Goal: Task Accomplishment & Management: Use online tool/utility

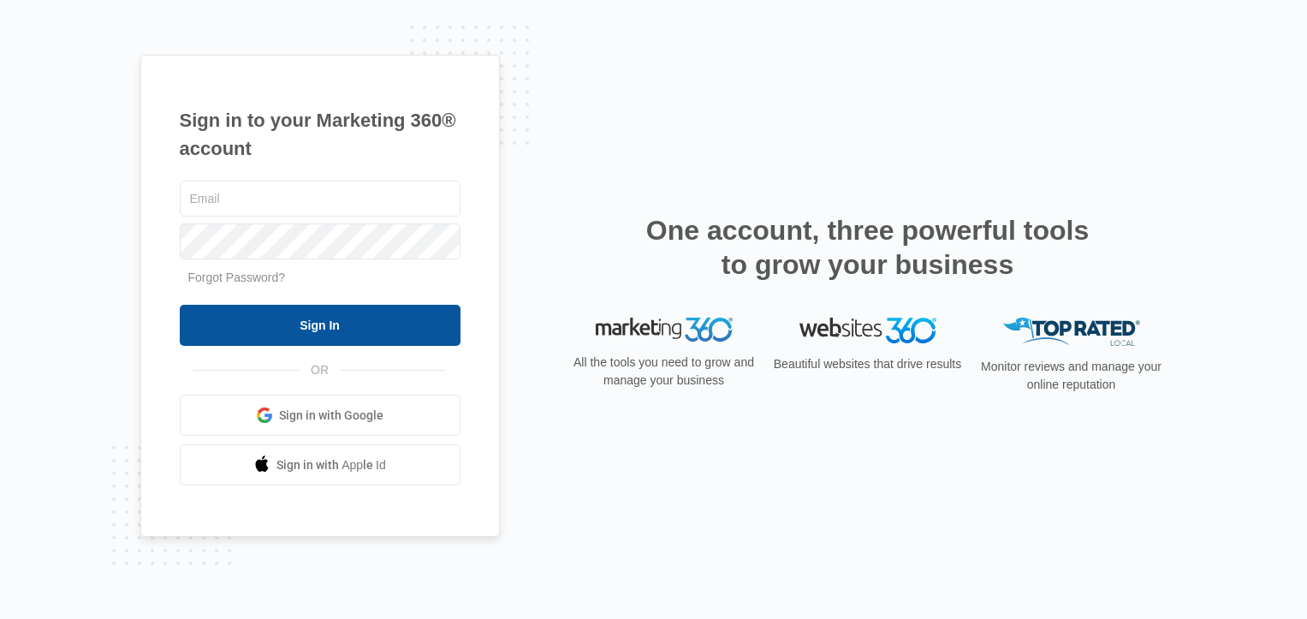
click at [330, 329] on input "Sign In" at bounding box center [320, 325] width 281 height 41
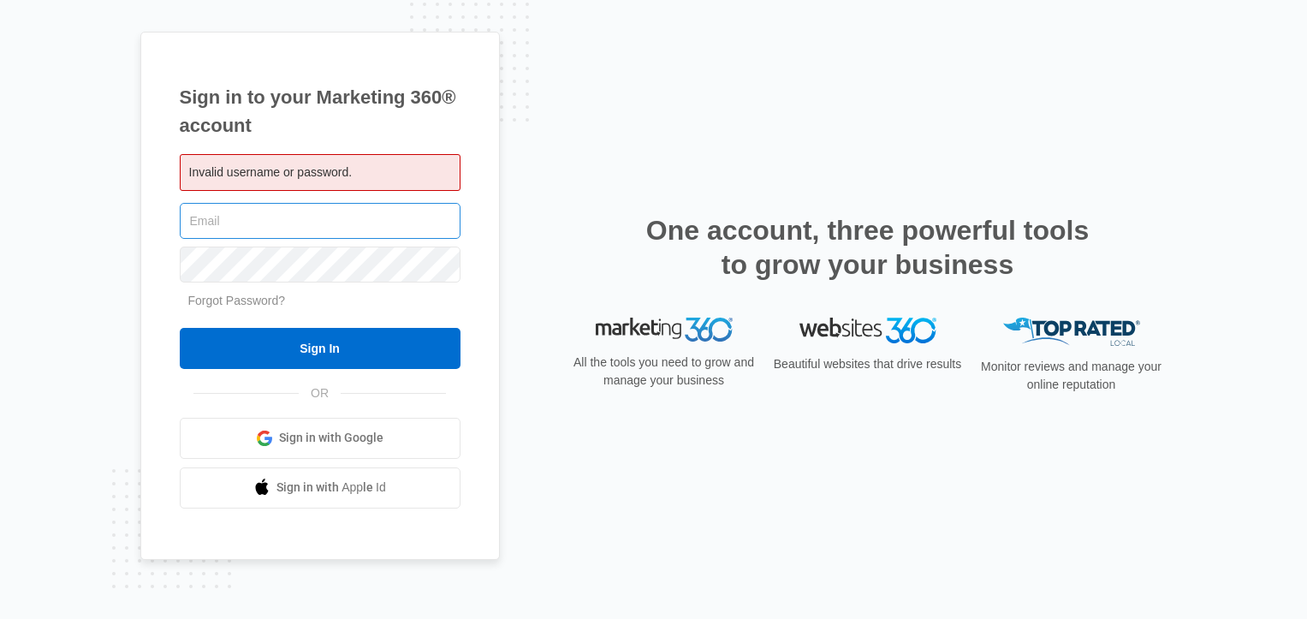
click at [309, 225] on input "text" at bounding box center [320, 221] width 281 height 36
type input "alan@seattleorchid.com"
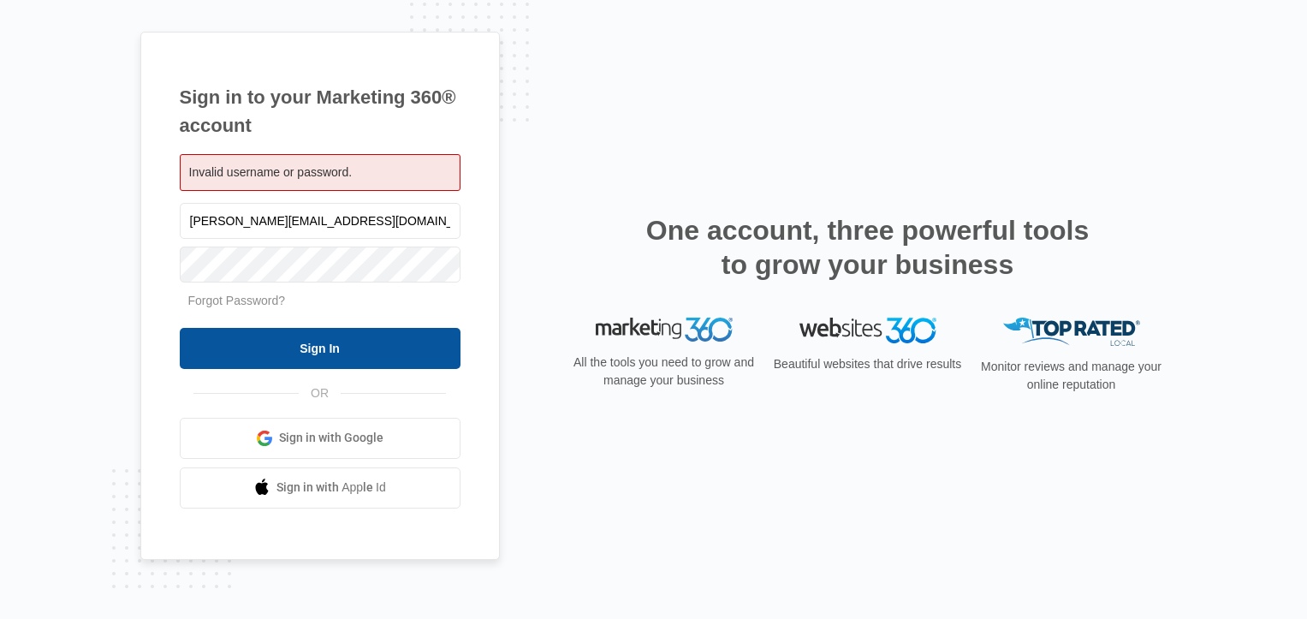
click at [316, 344] on input "Sign In" at bounding box center [320, 348] width 281 height 41
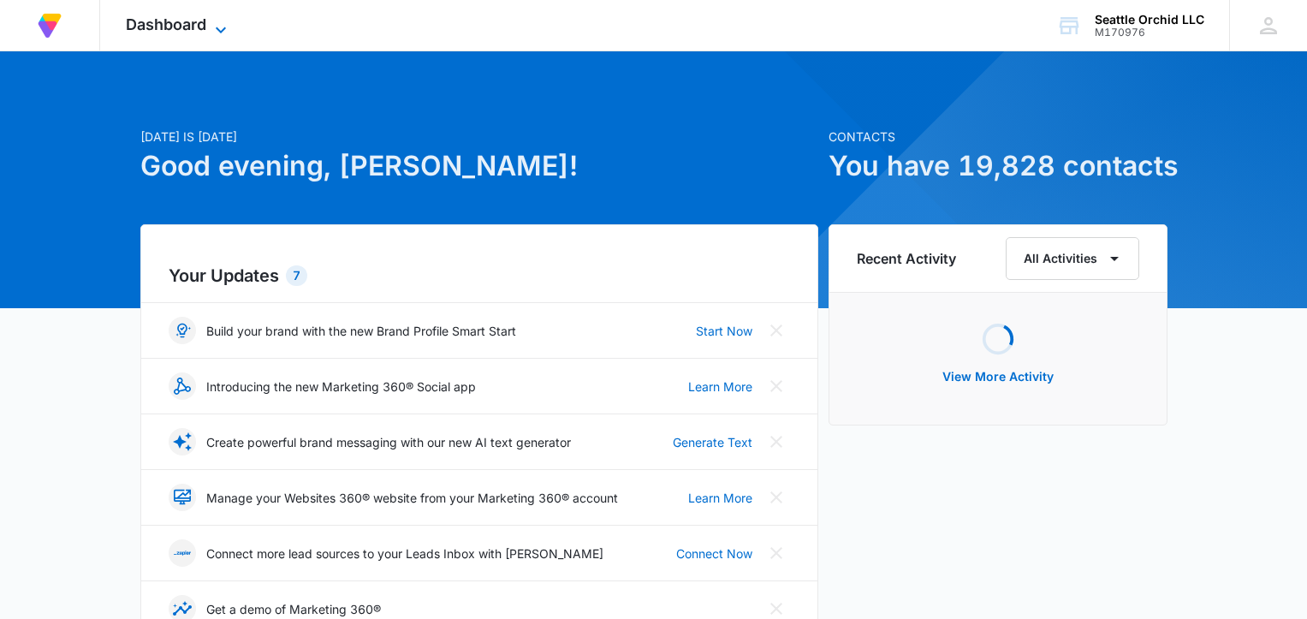
click at [221, 26] on icon at bounding box center [221, 30] width 21 height 21
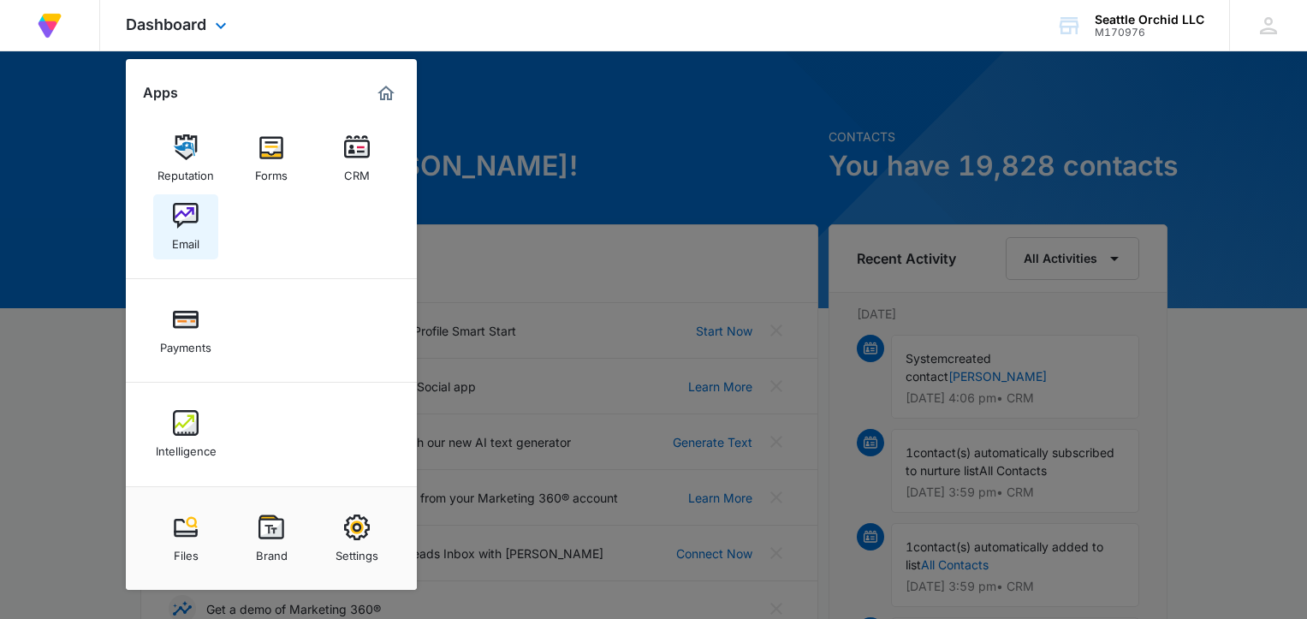
click at [195, 213] on img at bounding box center [186, 216] width 26 height 26
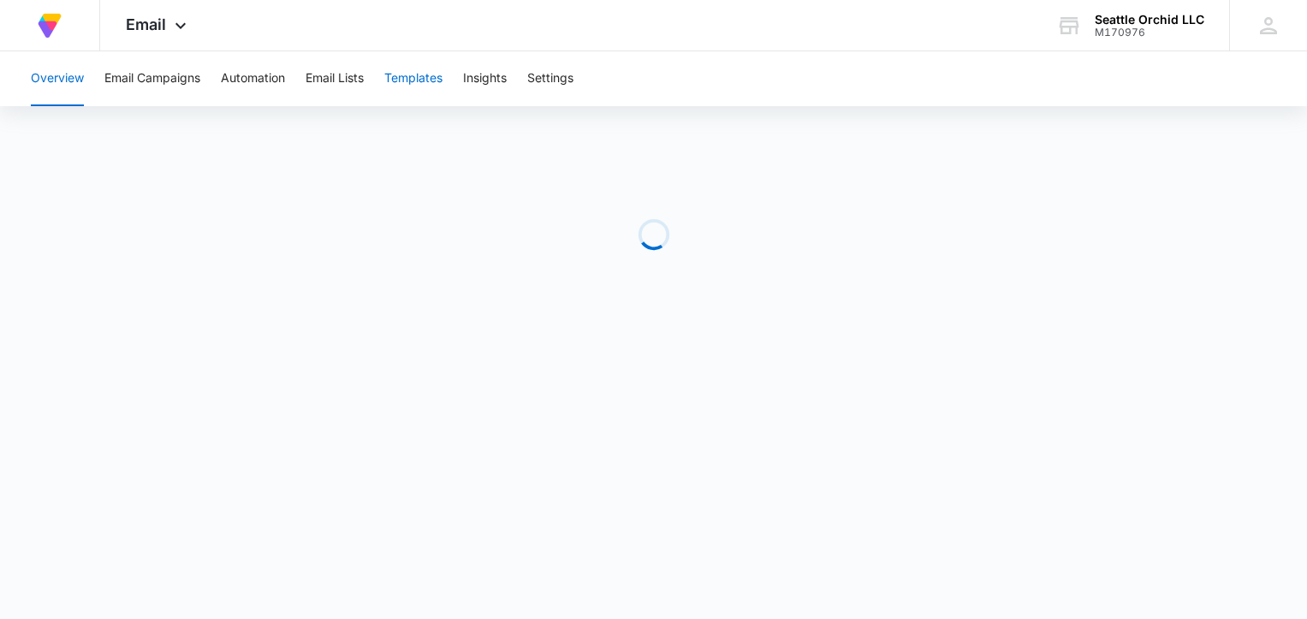
click at [428, 78] on button "Templates" at bounding box center [413, 78] width 58 height 55
